Goal: Task Accomplishment & Management: Use online tool/utility

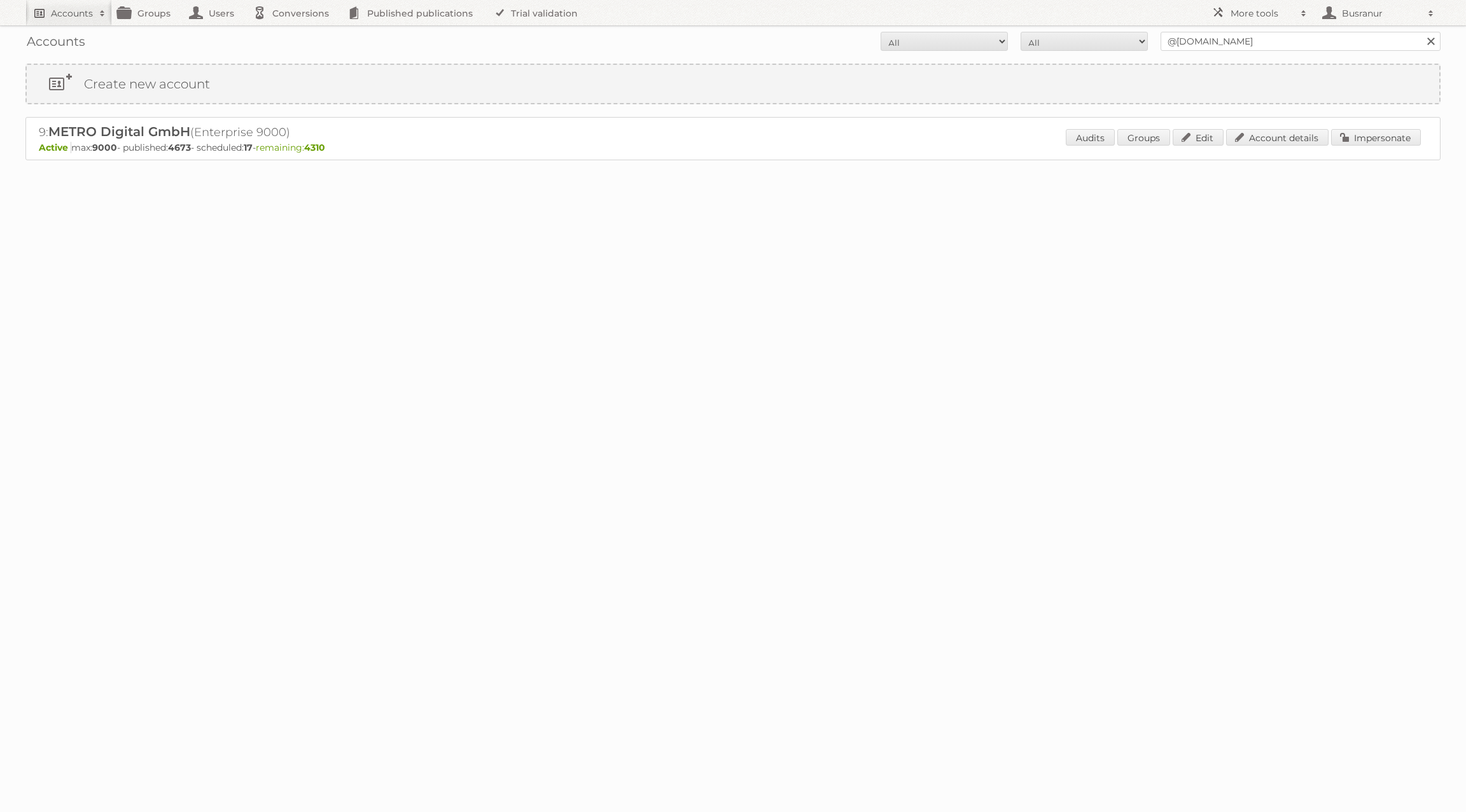
click at [57, 14] on h2 "Accounts" at bounding box center [72, 13] width 42 height 13
type input"] "[EMAIL_ADDRESS][DOMAIN_NAME]"
click at [293, 32] on input "Search" at bounding box center [303, 41] width 19 height 19
click at [1357, 139] on link "Impersonate" at bounding box center [1376, 138] width 90 height 17
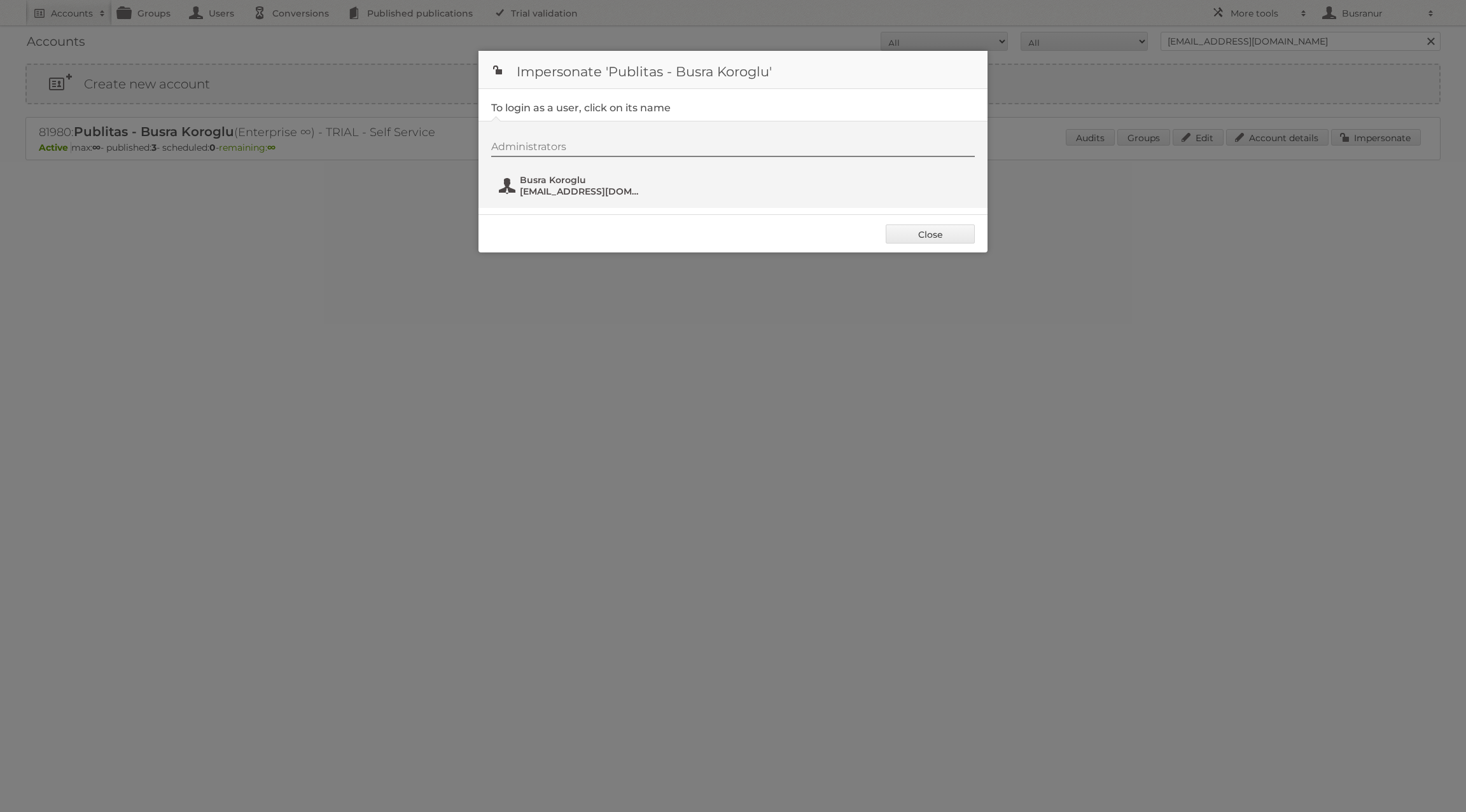
click at [561, 186] on span "[EMAIL_ADDRESS][DOMAIN_NAME]" at bounding box center [582, 192] width 123 height 12
